Goal: Participate in discussion: Engage in conversation with other users on a specific topic

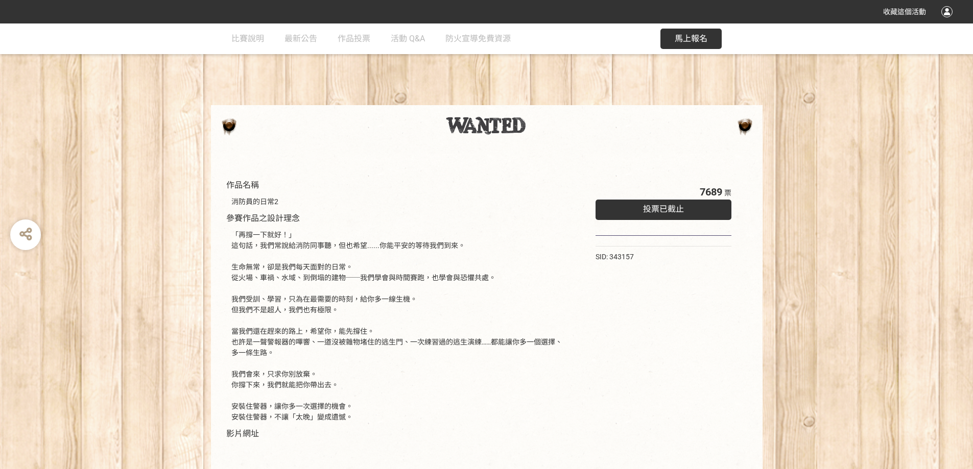
click at [690, 41] on span "馬上報名" at bounding box center [691, 39] width 33 height 10
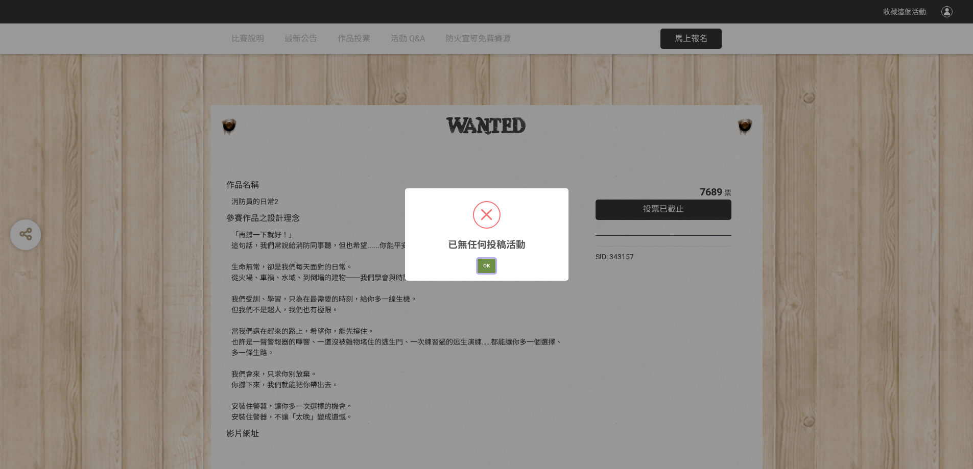
click at [488, 265] on button "OK" at bounding box center [487, 266] width 18 height 14
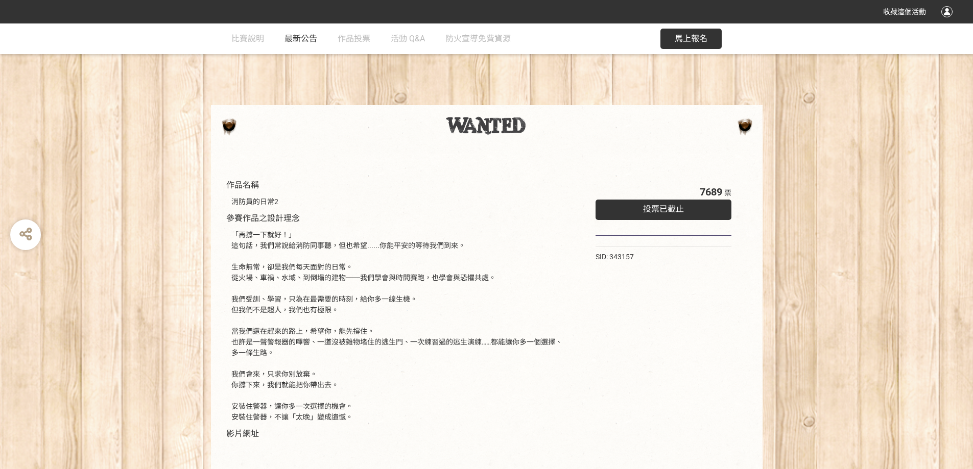
click at [298, 41] on span "最新公告" at bounding box center [301, 39] width 33 height 10
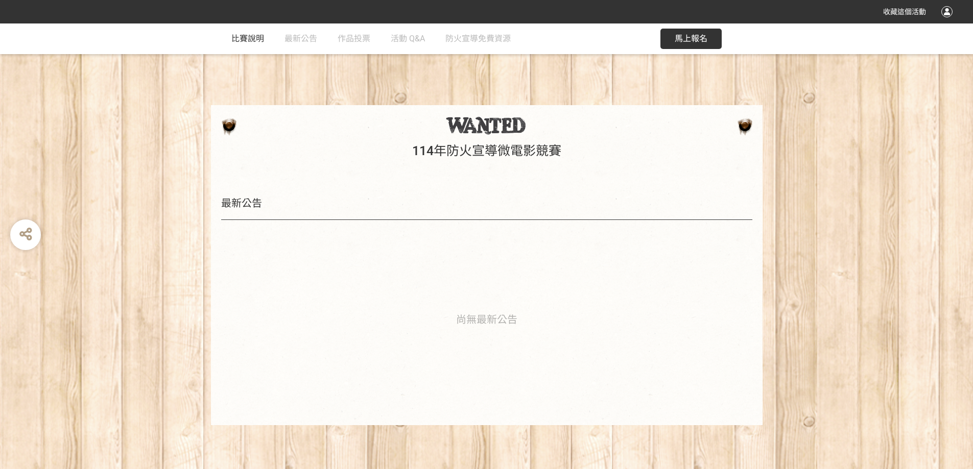
click at [246, 30] on link "比賽說明" at bounding box center [247, 38] width 33 height 31
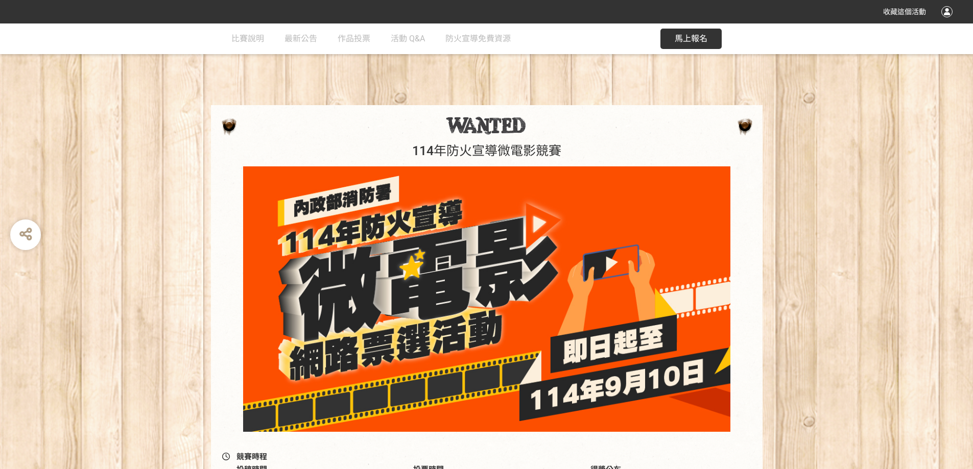
click at [860, 283] on div "114年防火宣導微電影競賽" at bounding box center [486, 273] width 973 height 337
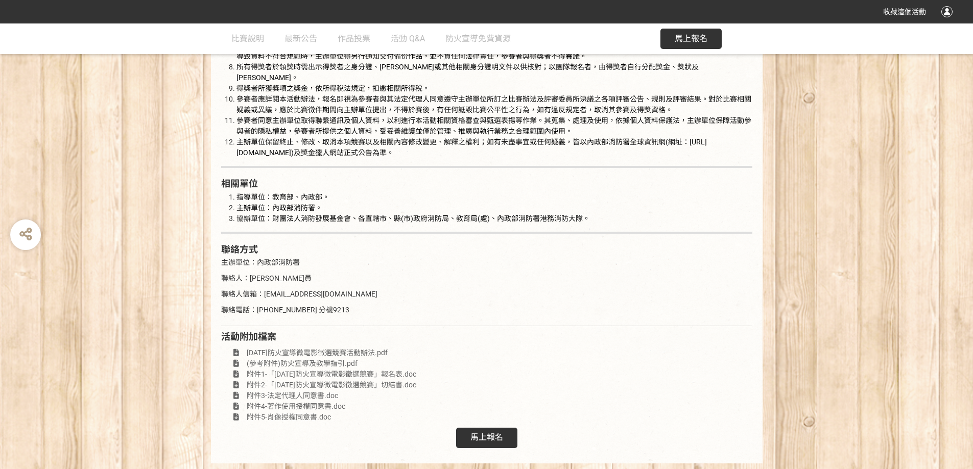
scroll to position [1844, 0]
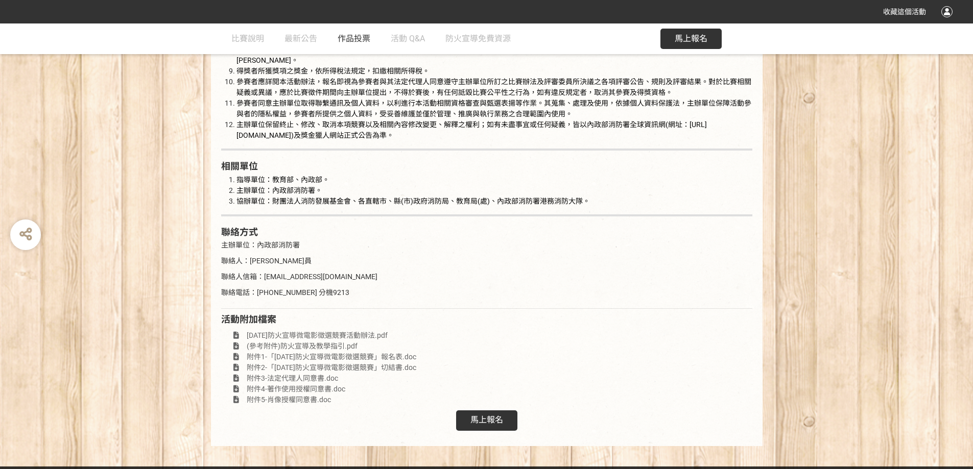
click at [346, 39] on span "作品投票" at bounding box center [354, 39] width 33 height 10
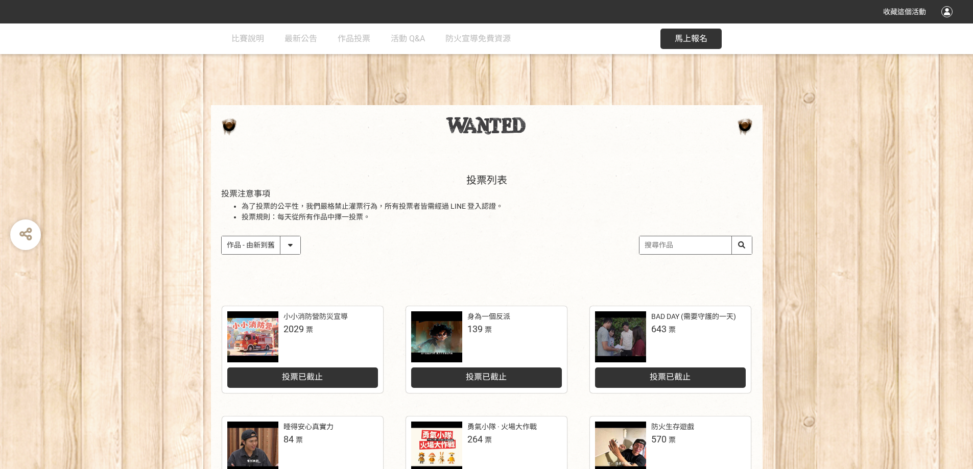
click at [283, 244] on select "作品 - 由新到舊 作品 - 由舊到新 票數 - 由多到少 票數 - 由少到多" at bounding box center [261, 246] width 79 height 18
select select "vote"
click at [222, 237] on select "作品 - 由新到舊 作品 - 由舊到新 票數 - 由多到少 票數 - 由少到多" at bounding box center [261, 246] width 79 height 18
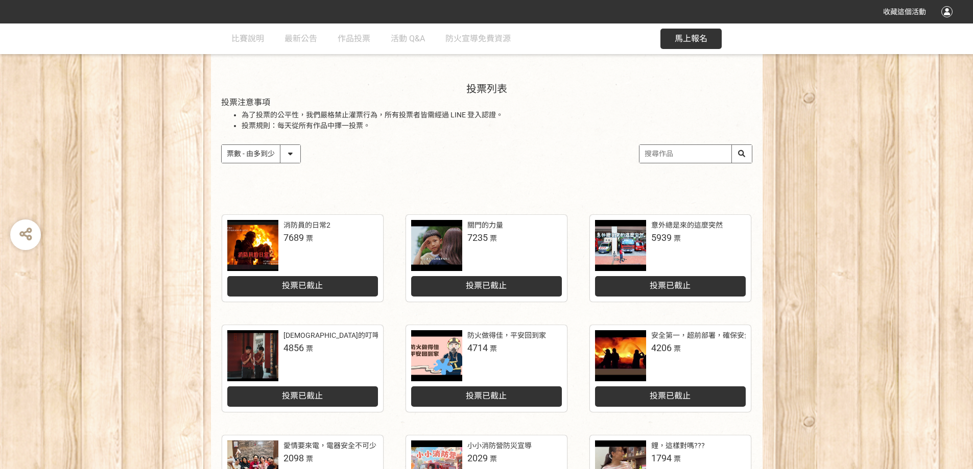
scroll to position [51, 0]
